Goal: Navigation & Orientation: Find specific page/section

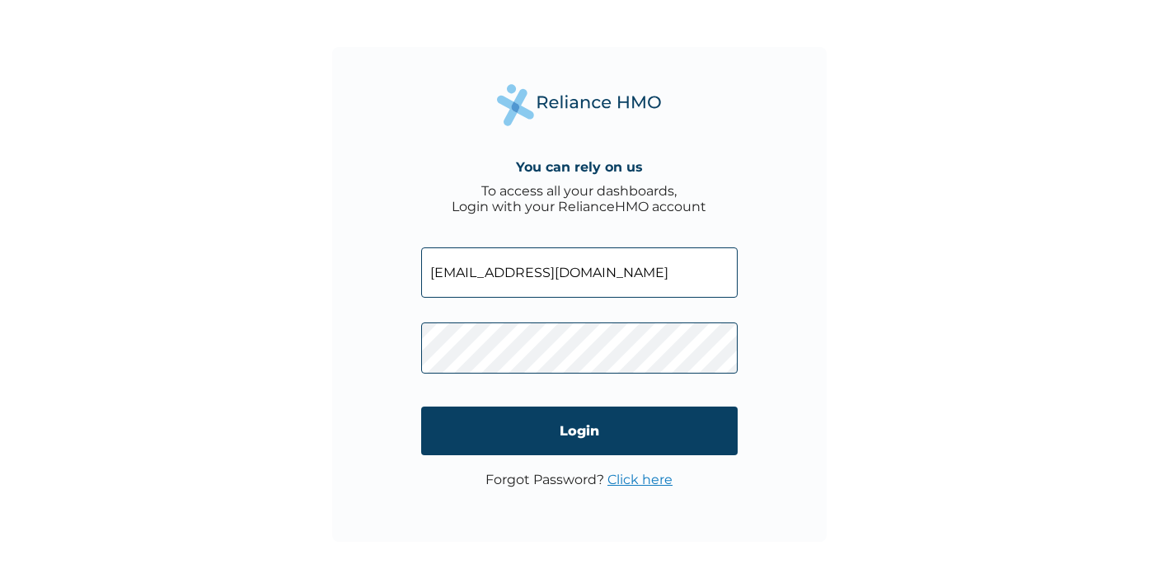
click at [523, 279] on input "[EMAIL_ADDRESS][DOMAIN_NAME]" at bounding box center [579, 272] width 317 height 50
type input "[EMAIL_ADDRESS][DOMAIN_NAME]"
click input "Login" at bounding box center [579, 430] width 317 height 49
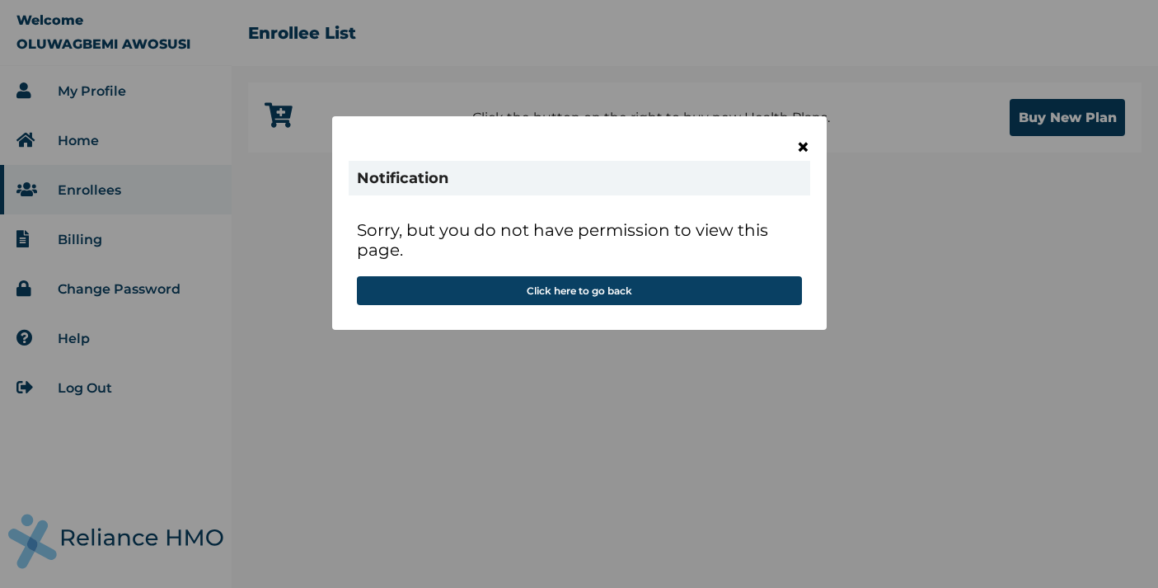
click at [803, 143] on span "×" at bounding box center [803, 147] width 14 height 28
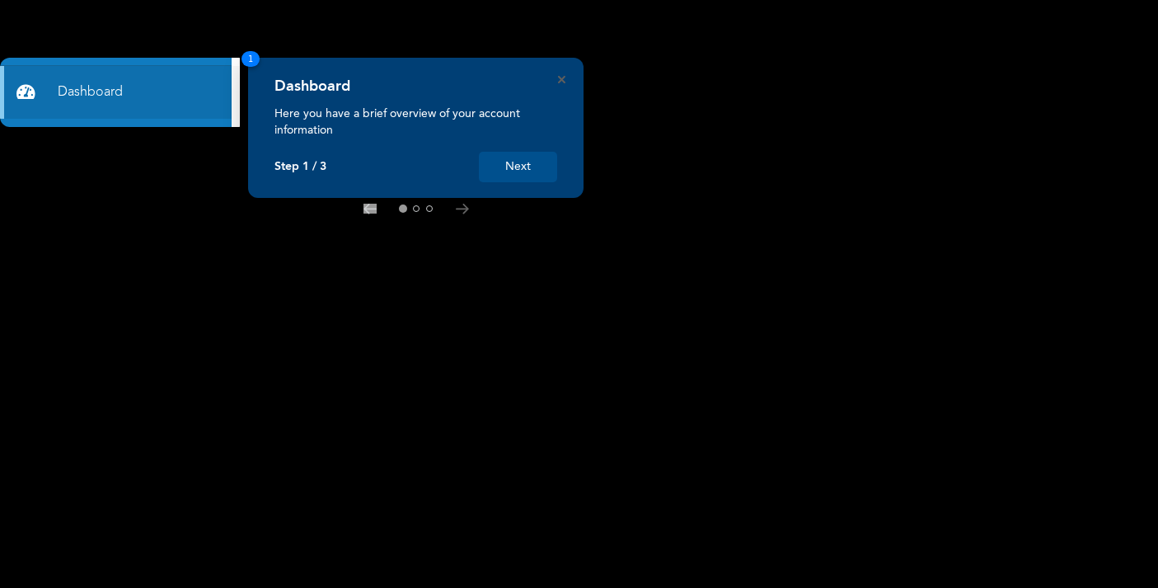
click at [523, 172] on button "Next" at bounding box center [518, 167] width 78 height 31
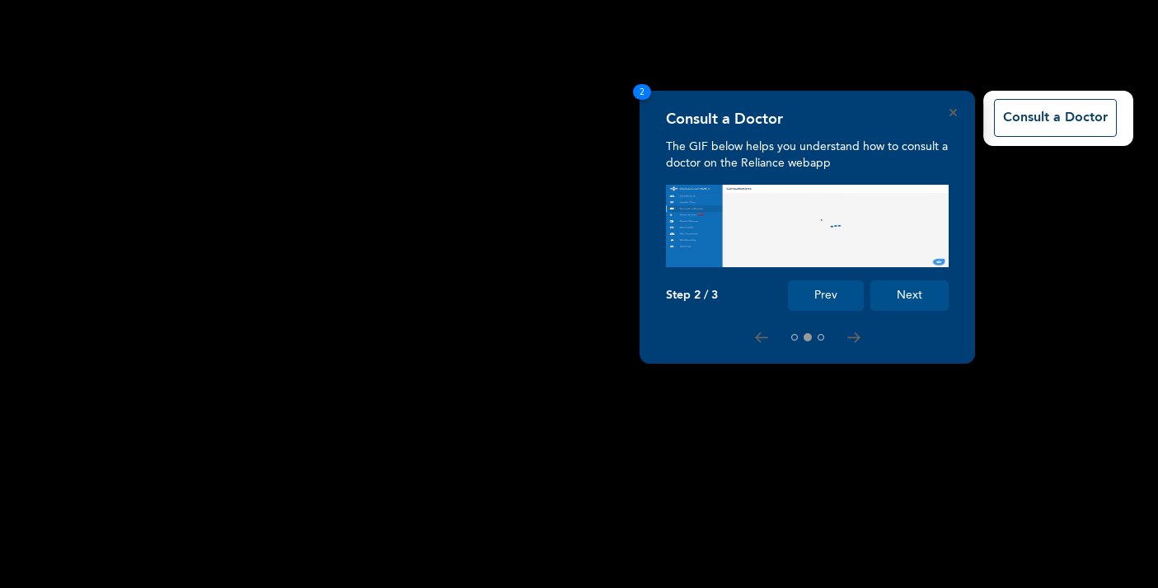
click at [914, 288] on button "Next" at bounding box center [910, 295] width 78 height 31
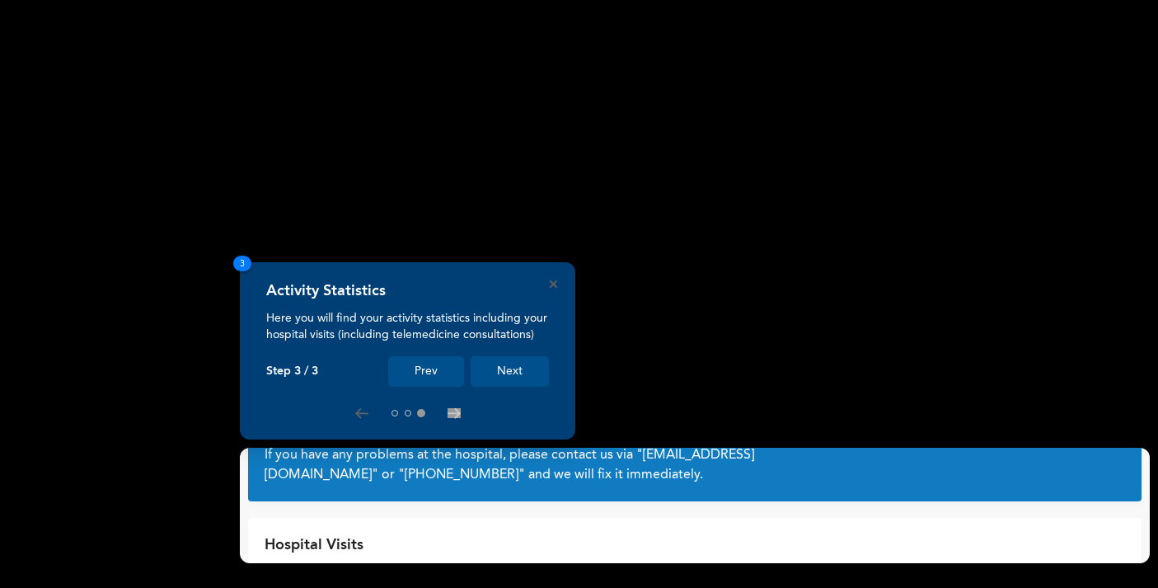
scroll to position [63, 0]
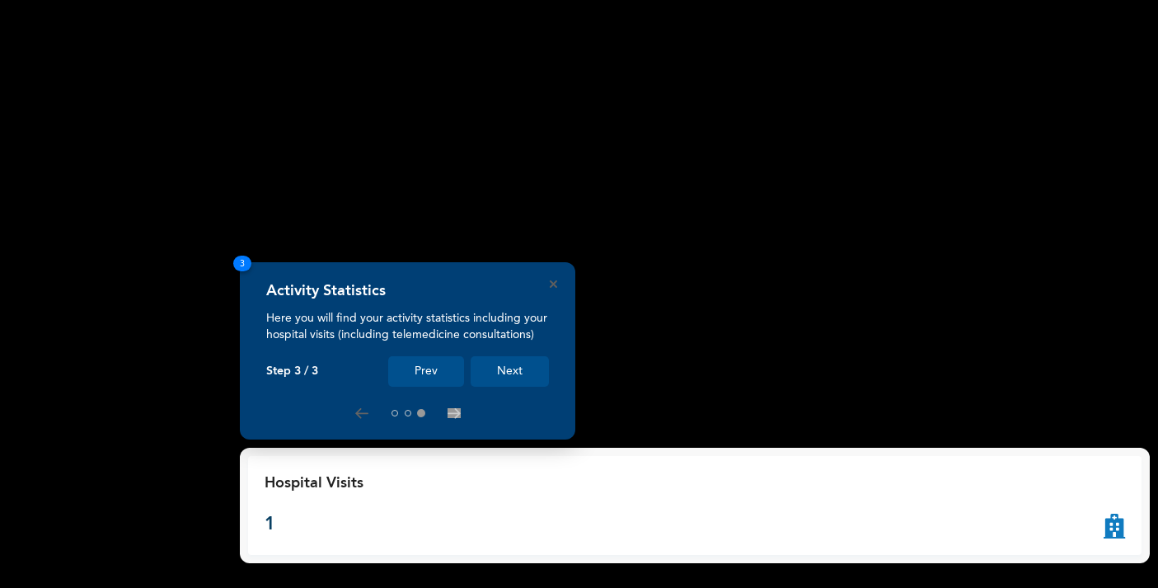
click at [506, 367] on button "Next" at bounding box center [510, 371] width 78 height 31
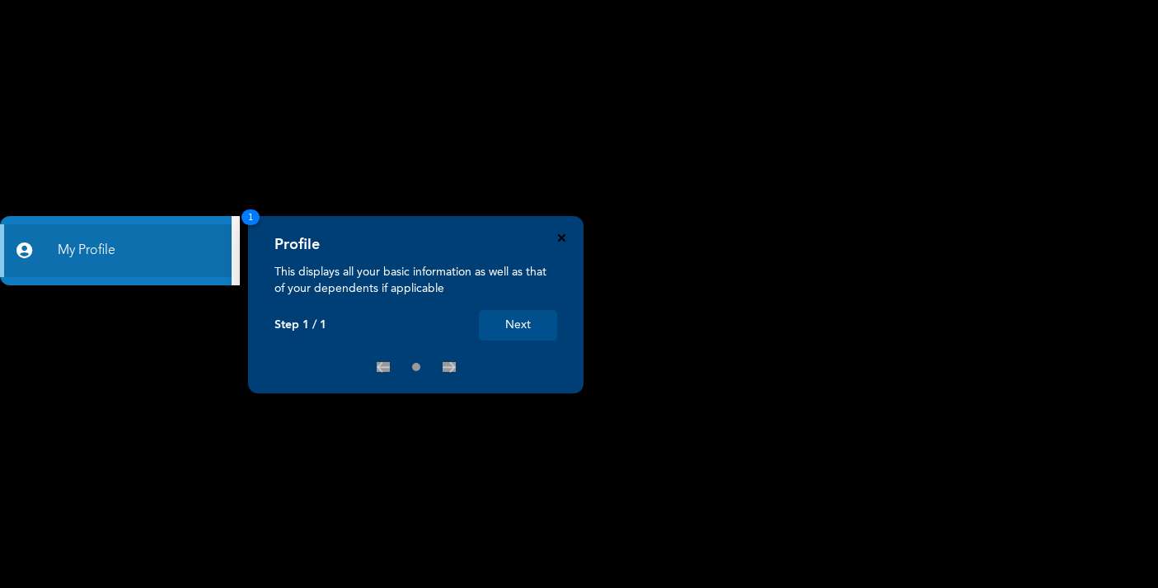
click at [558, 240] on icon "Close" at bounding box center [561, 237] width 7 height 7
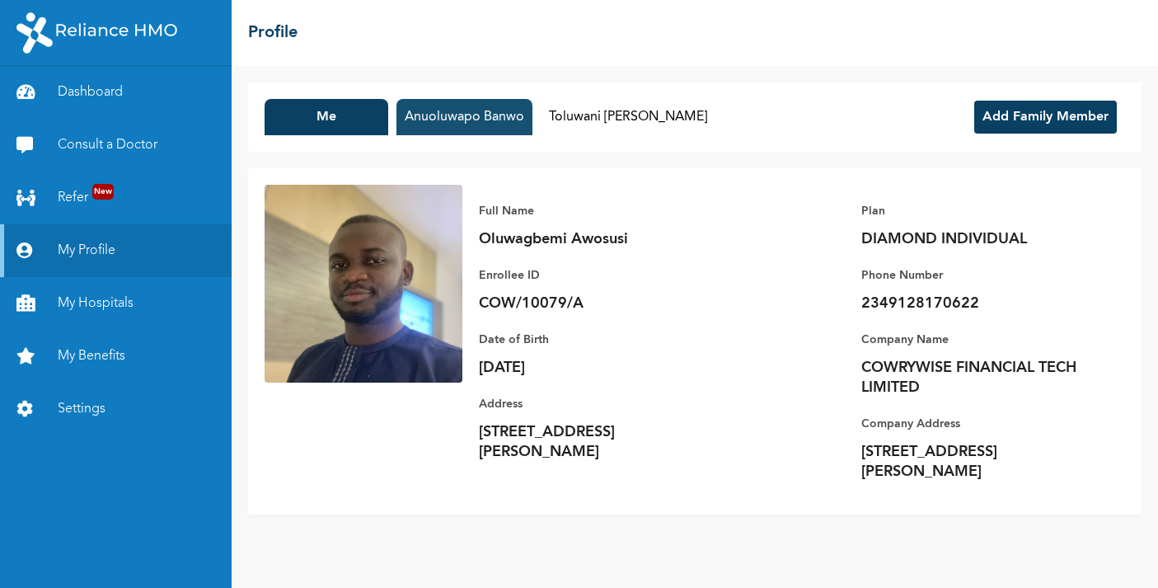
click at [446, 123] on button "Anuoluwapo Banwo" at bounding box center [465, 117] width 136 height 36
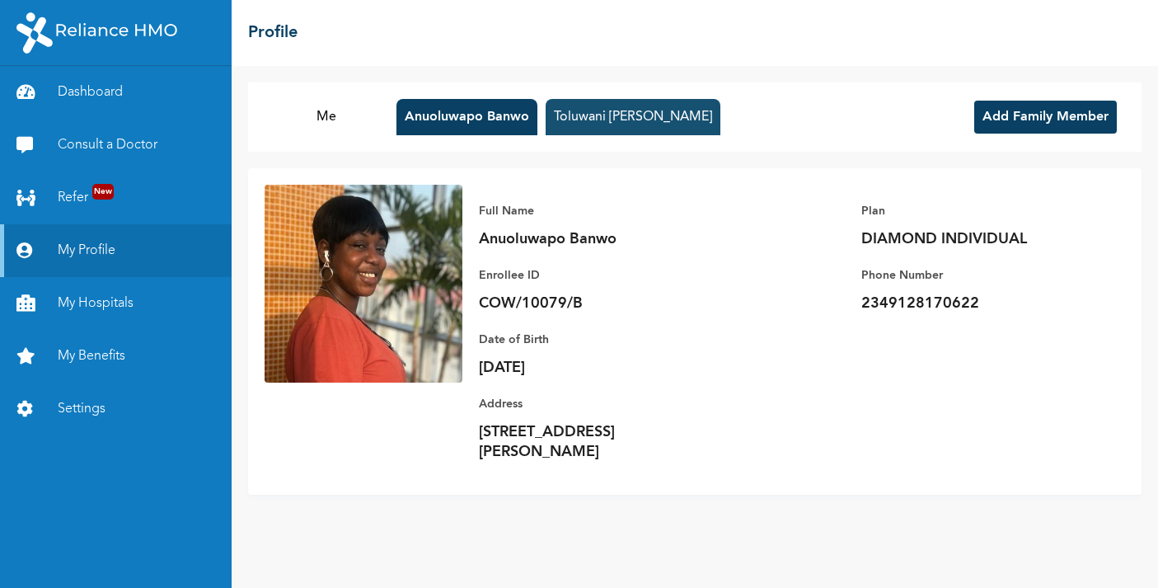
click at [618, 110] on button "Toluwani David Awosusi" at bounding box center [633, 117] width 175 height 36
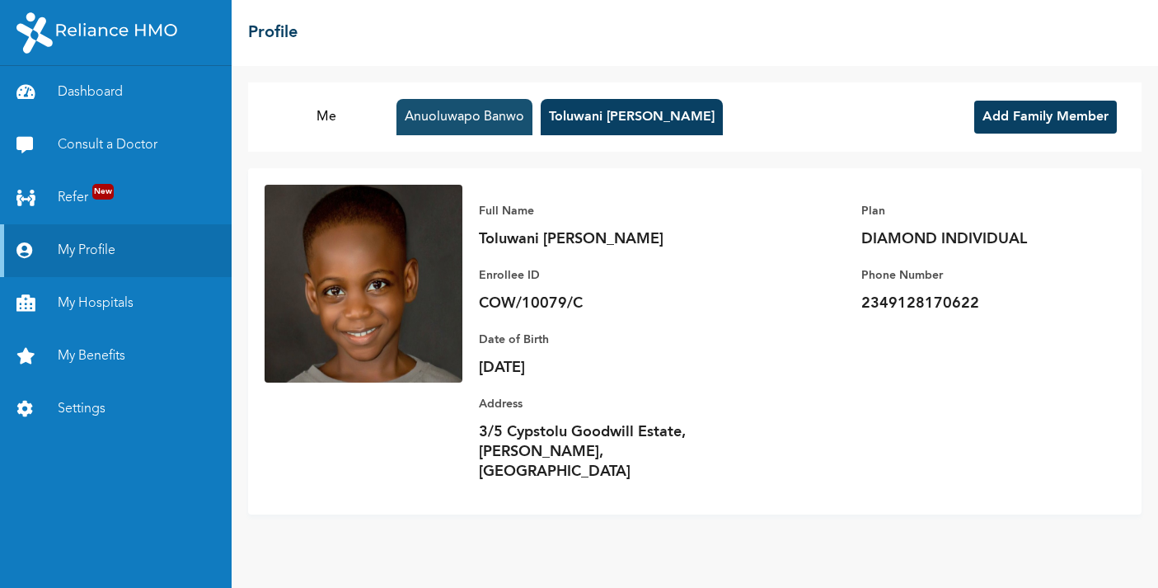
click at [455, 112] on button "Anuoluwapo Banwo" at bounding box center [465, 117] width 136 height 36
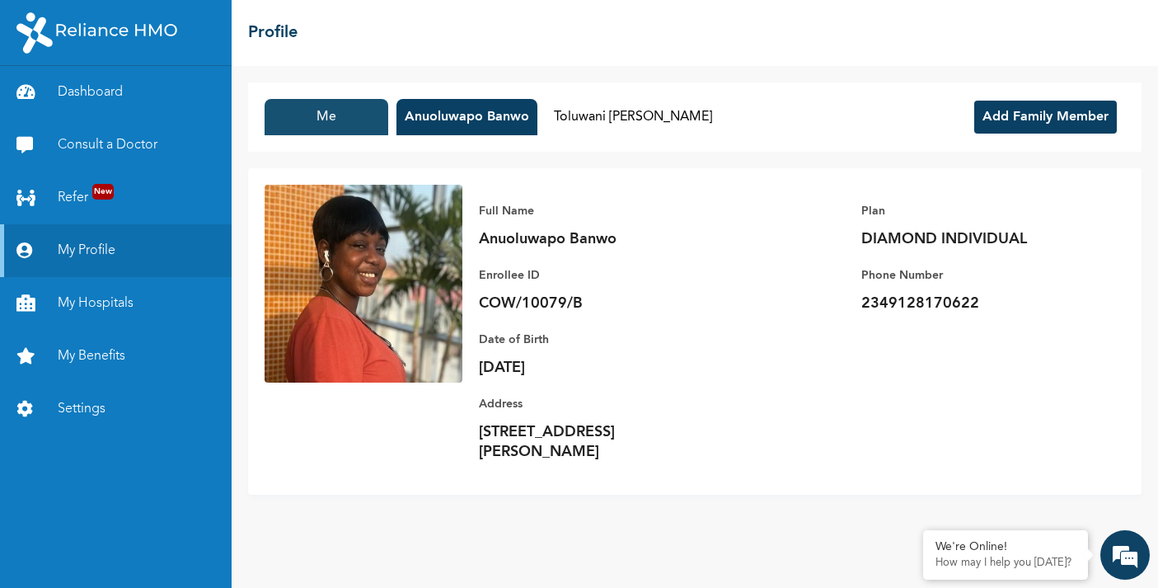
click at [343, 112] on button "Me" at bounding box center [327, 117] width 124 height 36
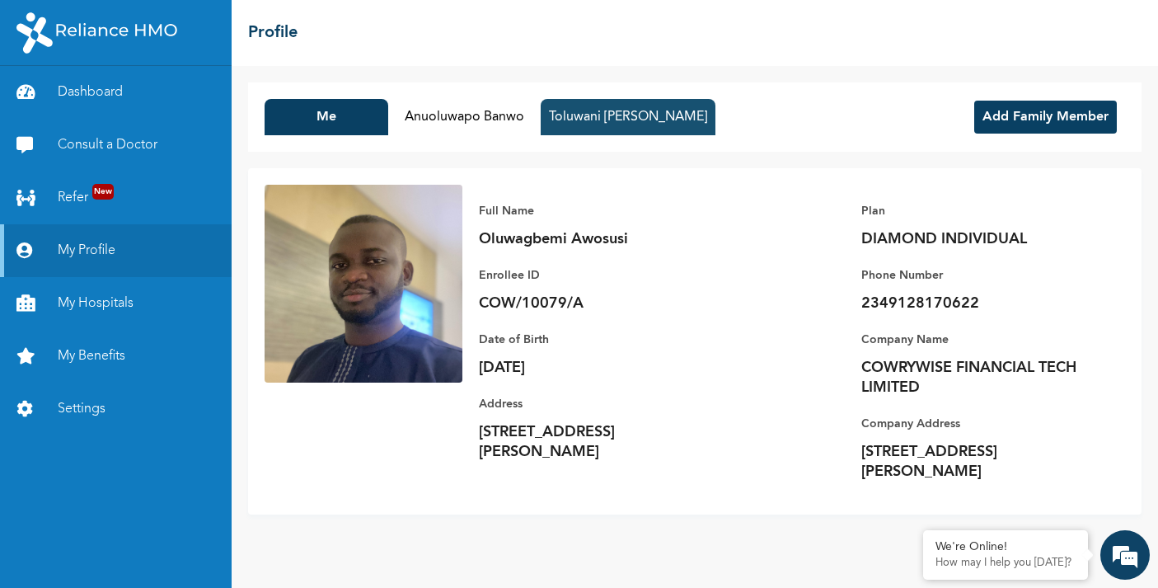
click at [596, 115] on button "Toluwani David Awosusi" at bounding box center [628, 117] width 175 height 36
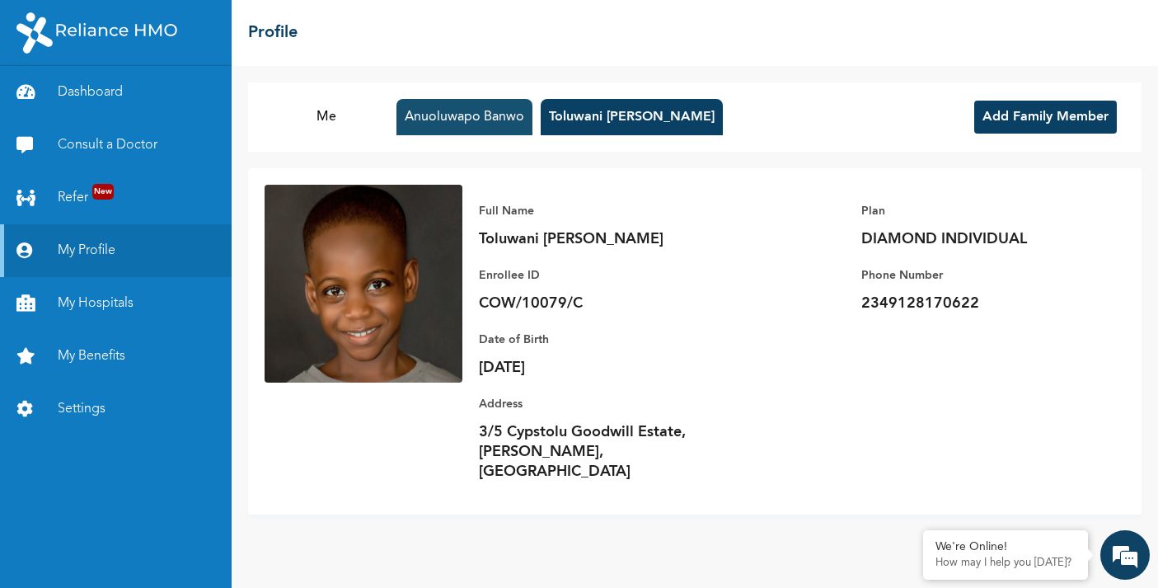
click at [452, 110] on button "Anuoluwapo Banwo" at bounding box center [465, 117] width 136 height 36
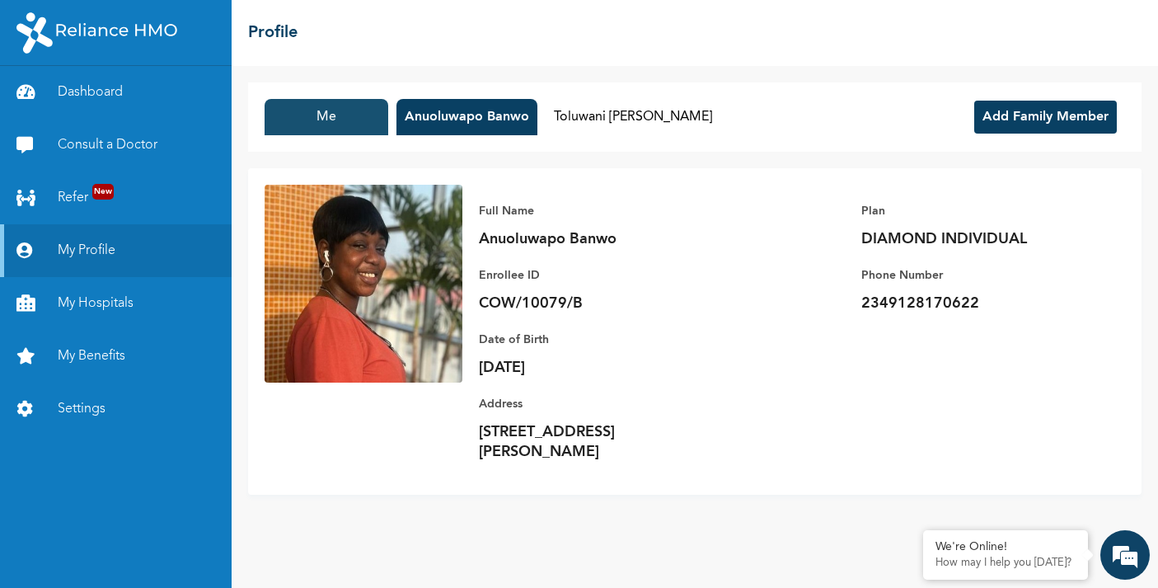
click at [358, 110] on button "Me" at bounding box center [327, 117] width 124 height 36
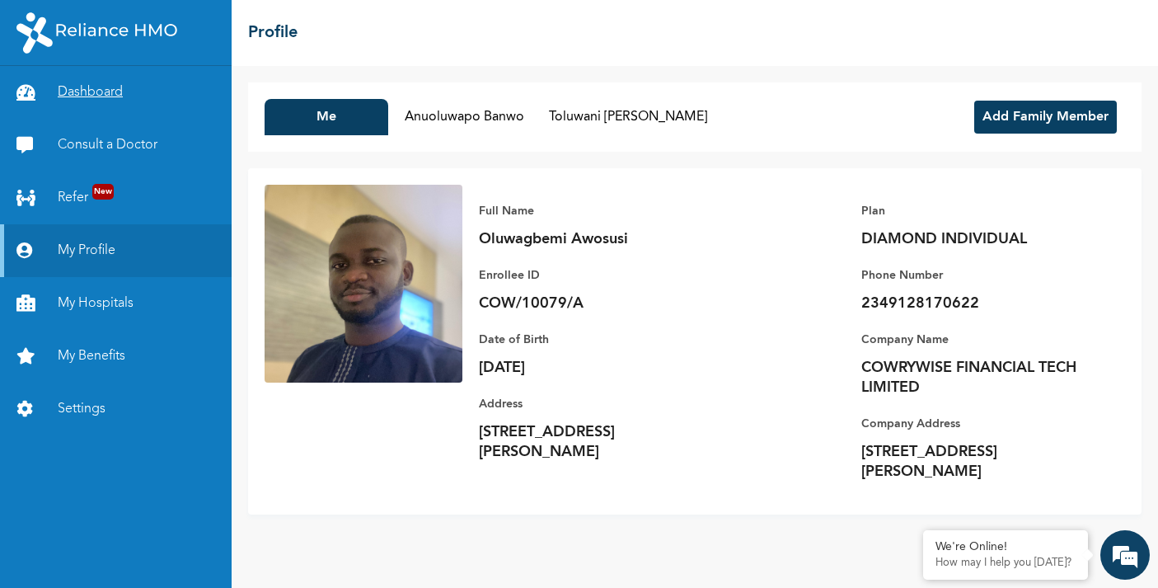
click at [127, 92] on link "Dashboard" at bounding box center [116, 92] width 232 height 53
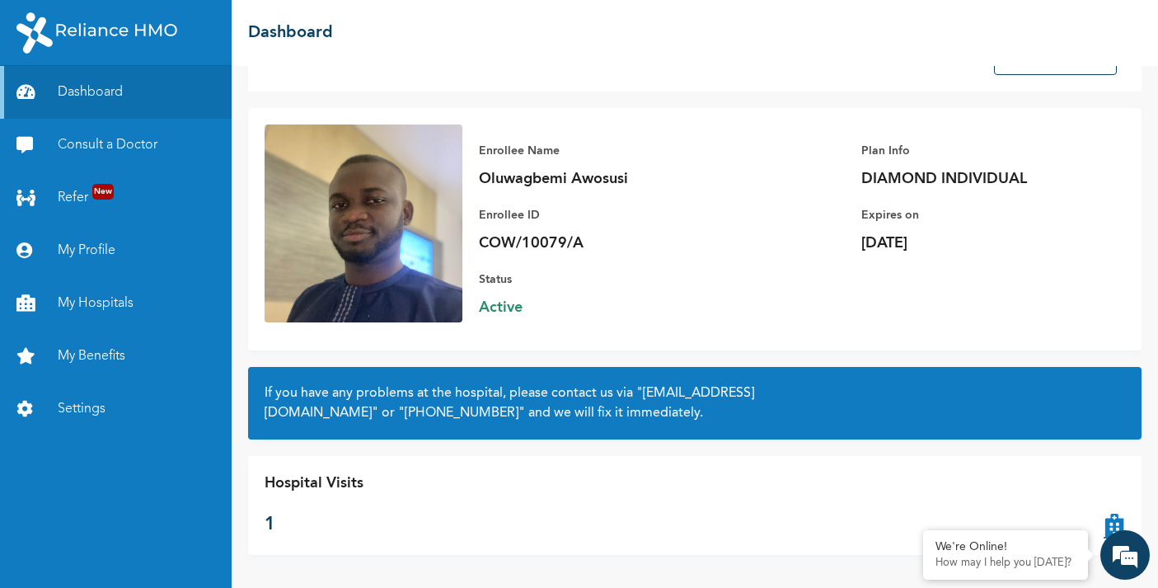
scroll to position [62, 0]
click at [1043, 61] on div "☰ Dashboard" at bounding box center [695, 33] width 927 height 66
click at [1040, 68] on button "Consult a Doctor" at bounding box center [1055, 56] width 123 height 38
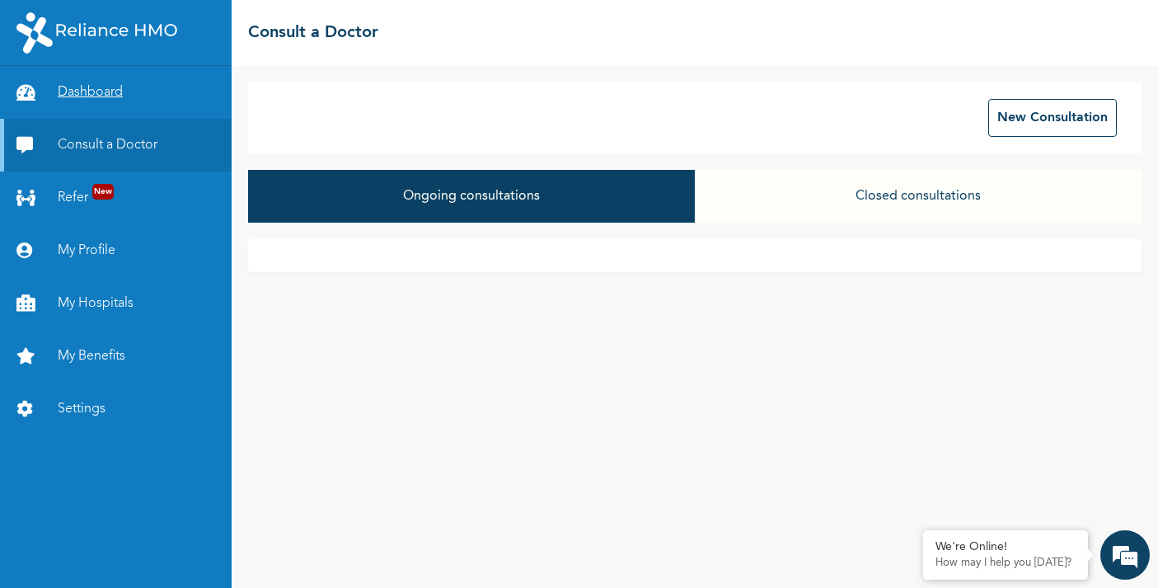
click at [119, 108] on link "Dashboard" at bounding box center [116, 92] width 232 height 53
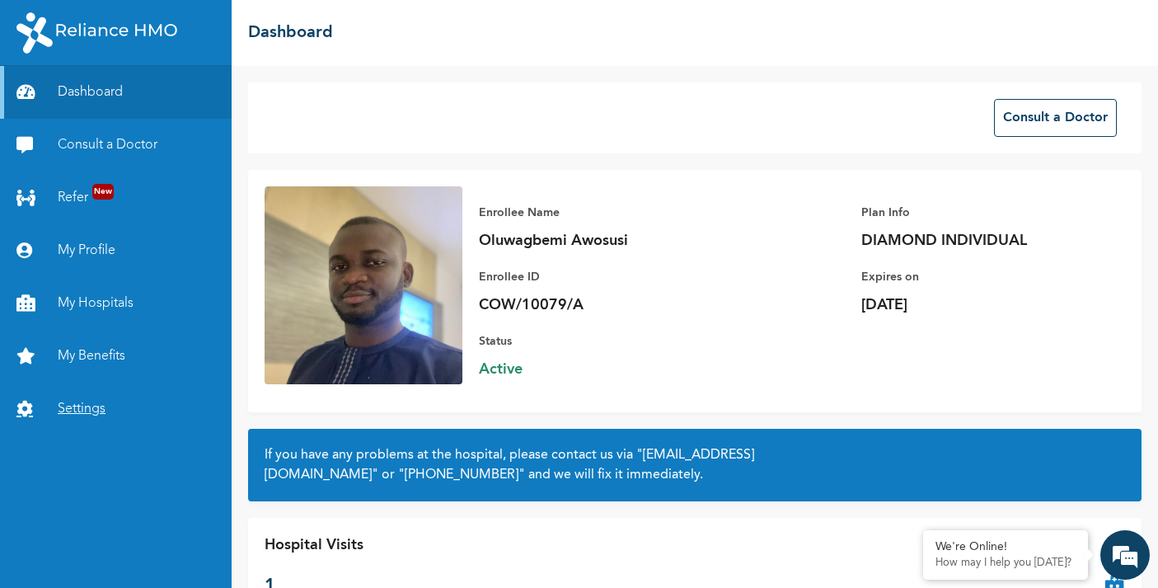
click at [94, 406] on link "Settings" at bounding box center [116, 409] width 232 height 53
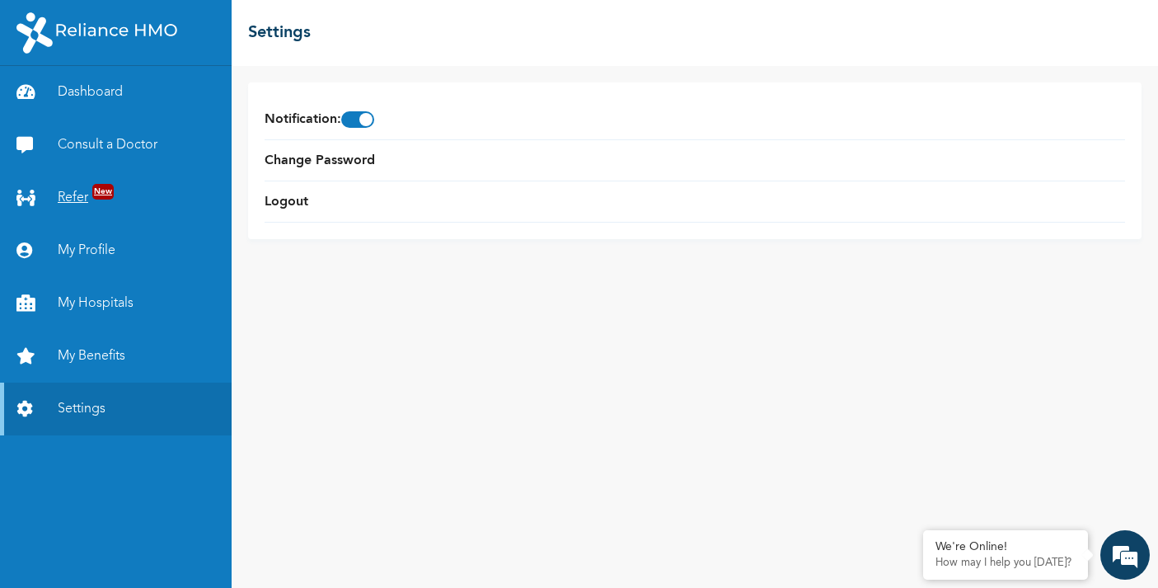
click at [91, 182] on link "Refer New" at bounding box center [116, 197] width 232 height 53
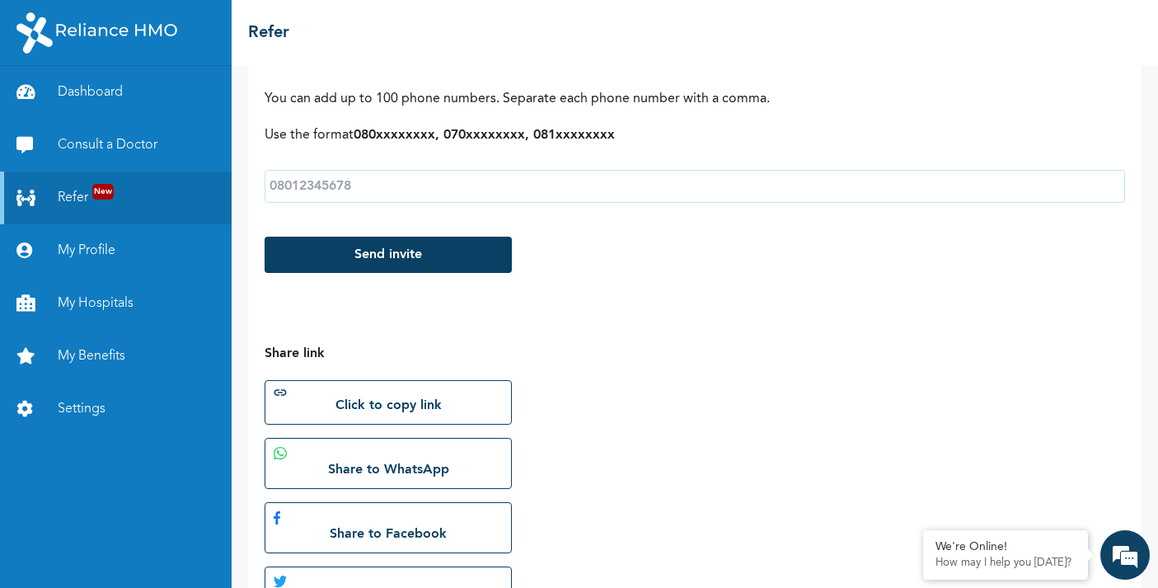
scroll to position [354, 0]
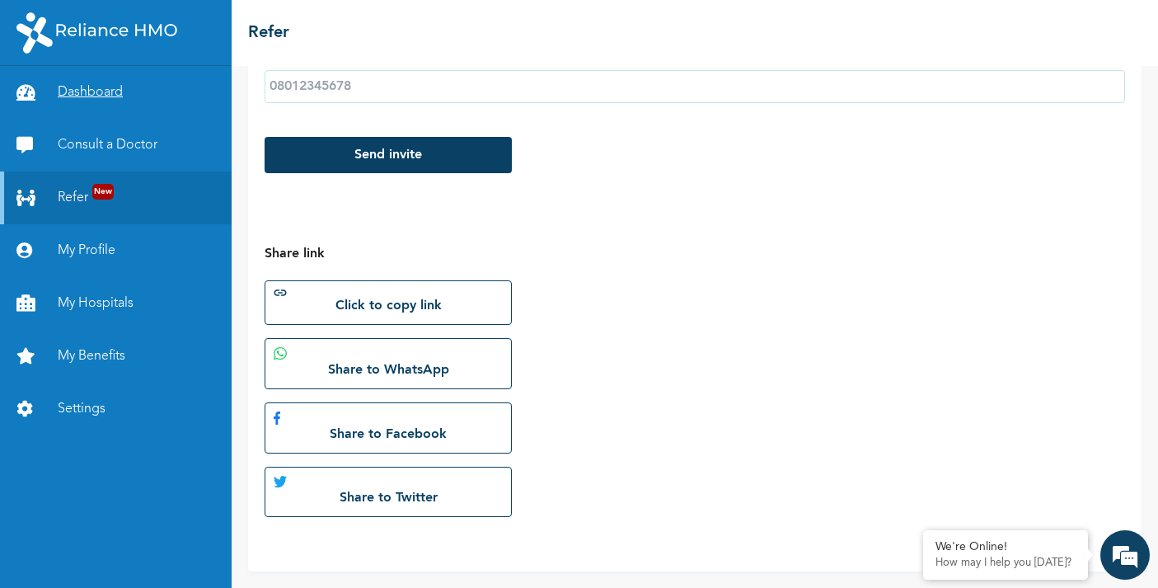
click at [82, 91] on link "Dashboard" at bounding box center [116, 92] width 232 height 53
